Goal: Find specific page/section: Find specific page/section

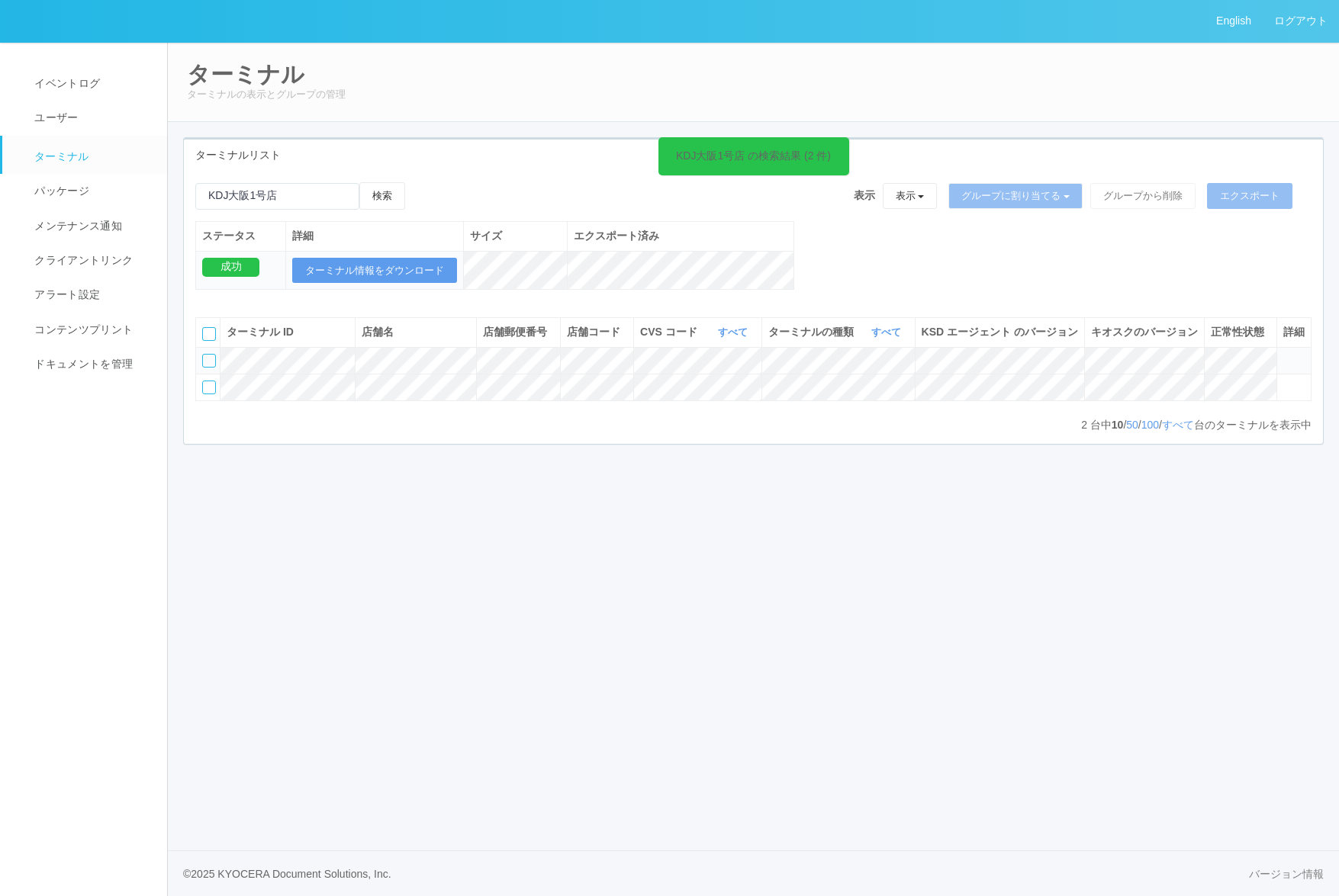
click at [326, 566] on div "English ログアウト イベントログ ユーザー ターミナル パッケージ メンテナンス通知 クライアントリンク アラート設定 コンテンツプリント ドキュメン…" at bounding box center [670, 448] width 1339 height 896
click at [417, 771] on div "English ログアウト イベントログ ユーザー ターミナル パッケージ メンテナンス通知 クライアントリンク アラート設定 コンテンツプリント ドキュメン…" at bounding box center [670, 448] width 1339 height 896
click at [593, 674] on div "English ログアウト イベントログ ユーザー ターミナル パッケージ メンテナンス通知 クライアントリンク アラート設定 コンテンツプリント ドキュメン…" at bounding box center [670, 448] width 1339 height 896
drag, startPoint x: 680, startPoint y: 660, endPoint x: 260, endPoint y: 302, distance: 551.9
click at [676, 653] on div "English ログアウト イベントログ ユーザー ターミナル パッケージ メンテナンス通知 クライアントリンク アラート設定 コンテンツプリント ドキュメン…" at bounding box center [670, 448] width 1339 height 896
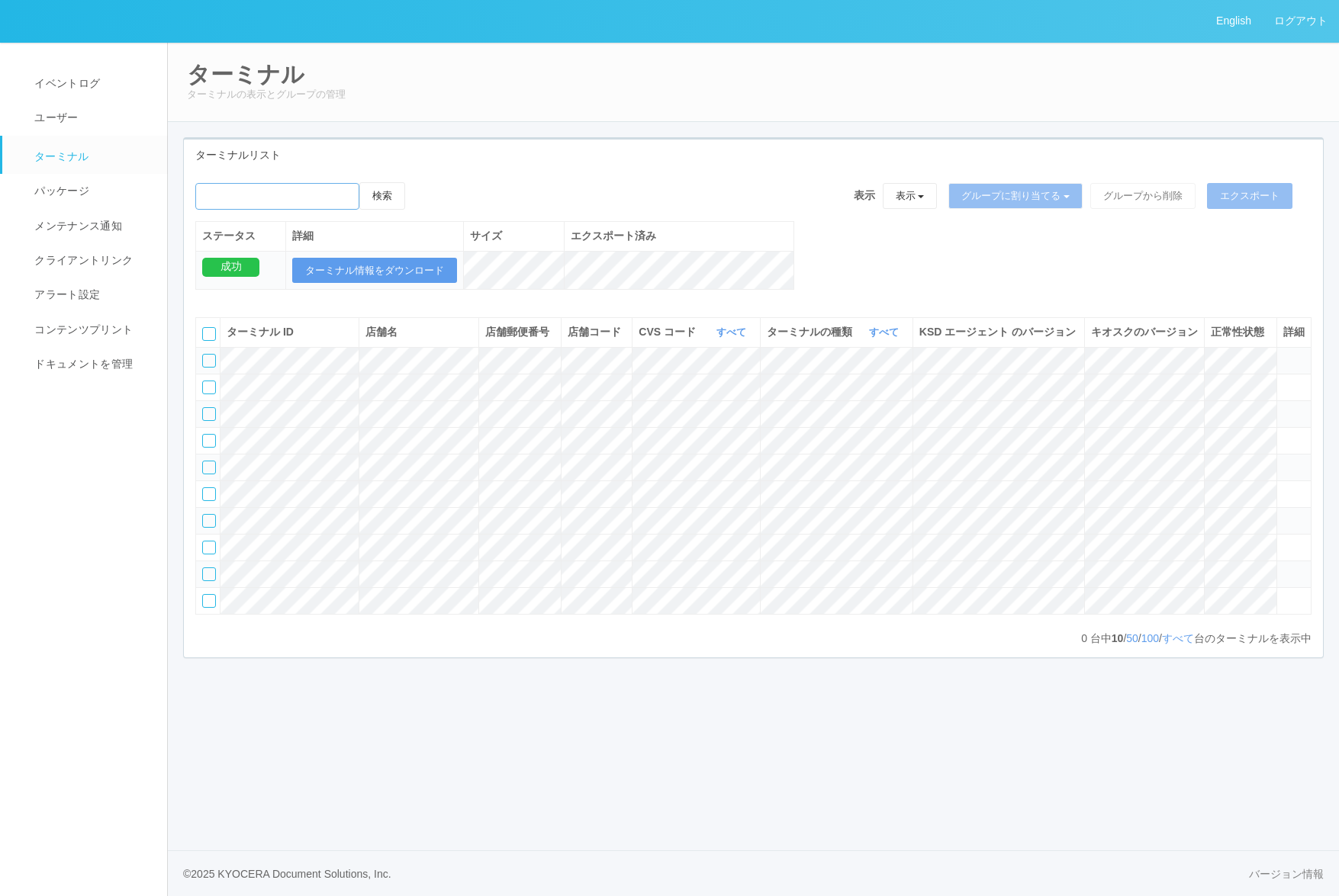
click at [279, 194] on input "emailSearch" at bounding box center [277, 197] width 164 height 27
type input "KDJ大阪1号店"
click at [403, 191] on button "検索" at bounding box center [382, 196] width 46 height 27
